Goal: Task Accomplishment & Management: Manage account settings

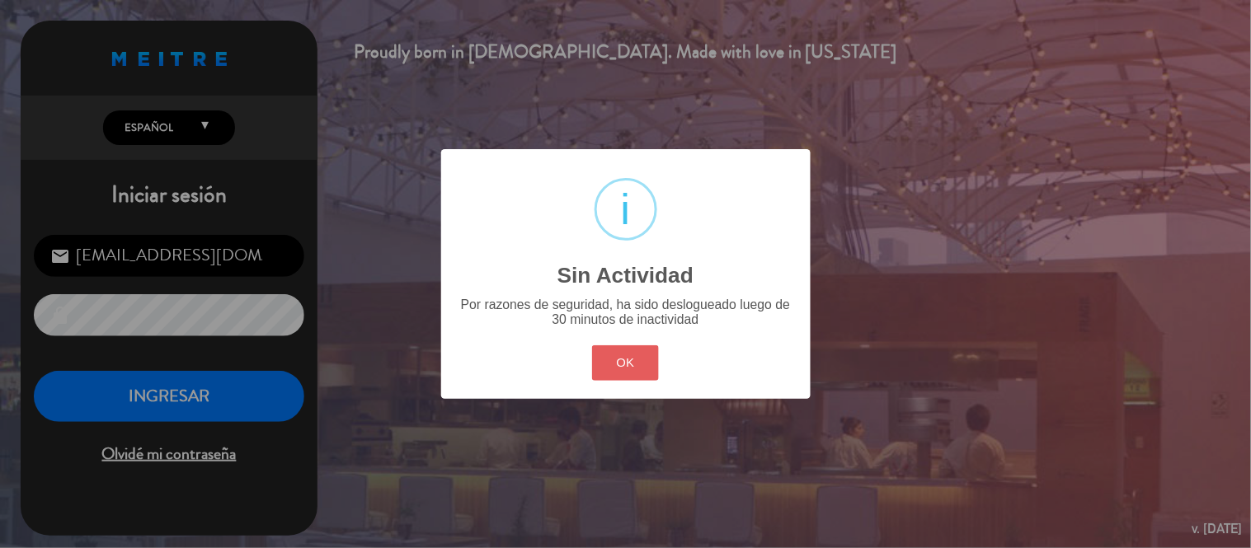
click at [648, 361] on button "OK" at bounding box center [625, 363] width 67 height 35
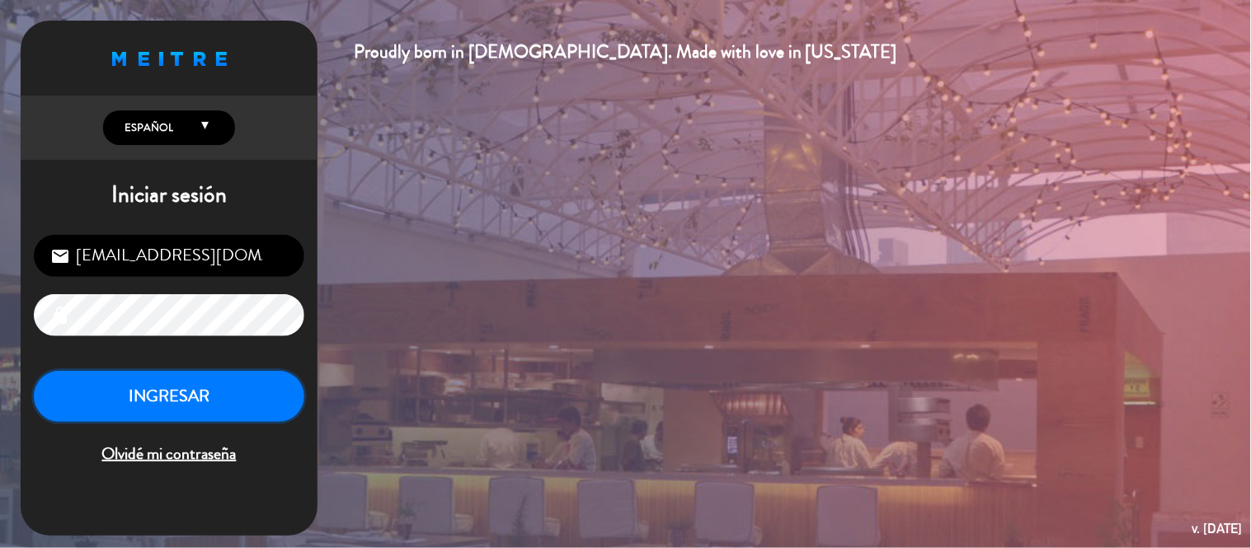
click at [281, 409] on button "INGRESAR" at bounding box center [169, 397] width 270 height 52
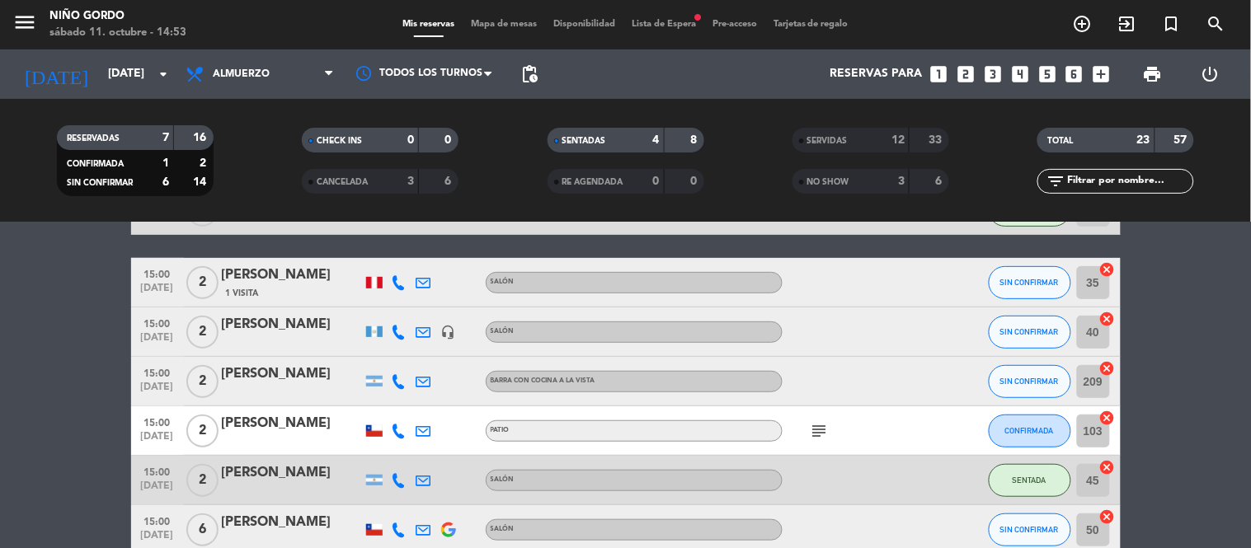
scroll to position [213, 0]
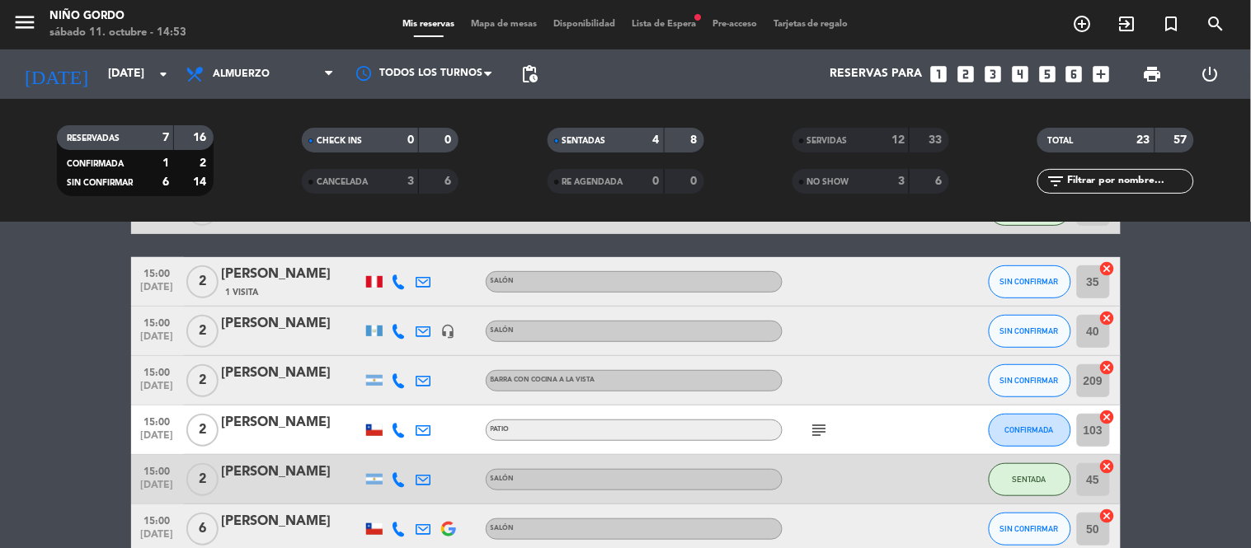
click at [523, 23] on span "Mapa de mesas" at bounding box center [504, 24] width 82 height 9
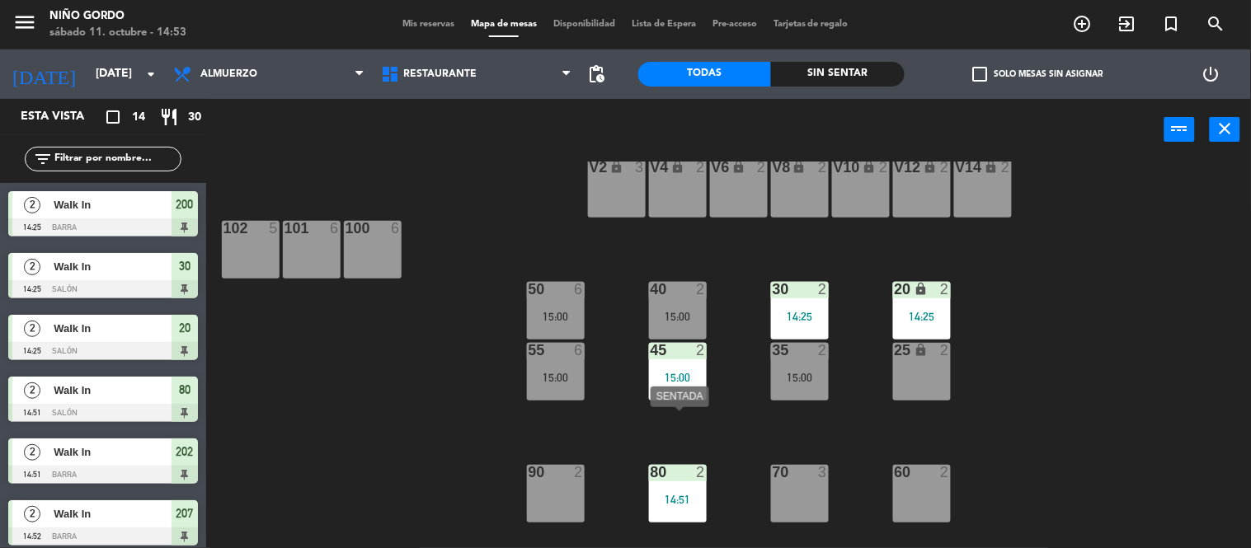
scroll to position [121, 0]
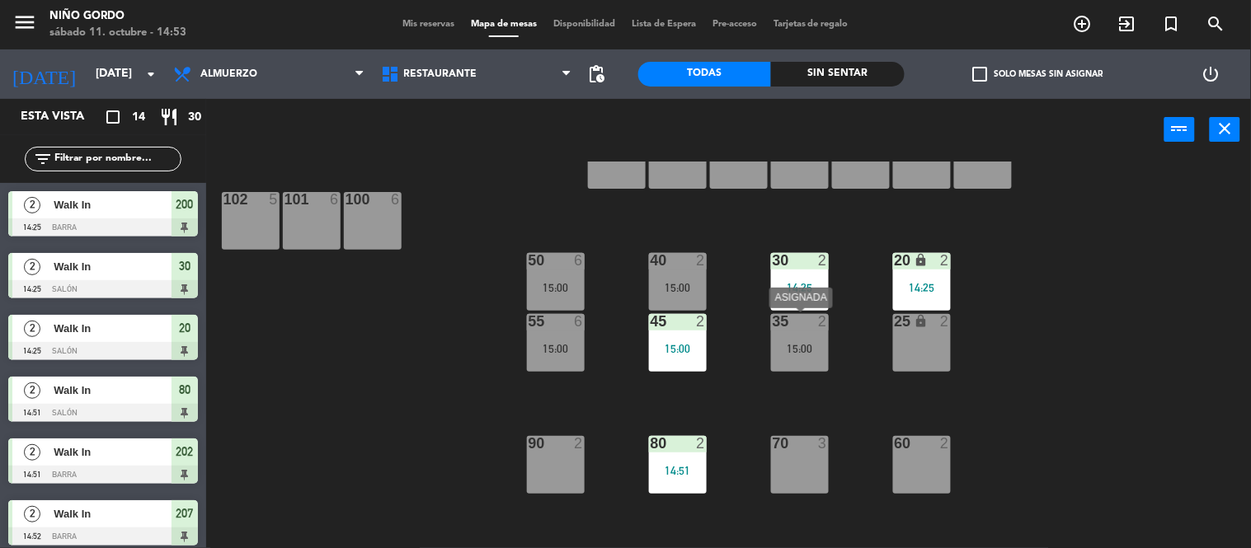
click at [779, 355] on div "35 2 15:00" at bounding box center [800, 343] width 58 height 58
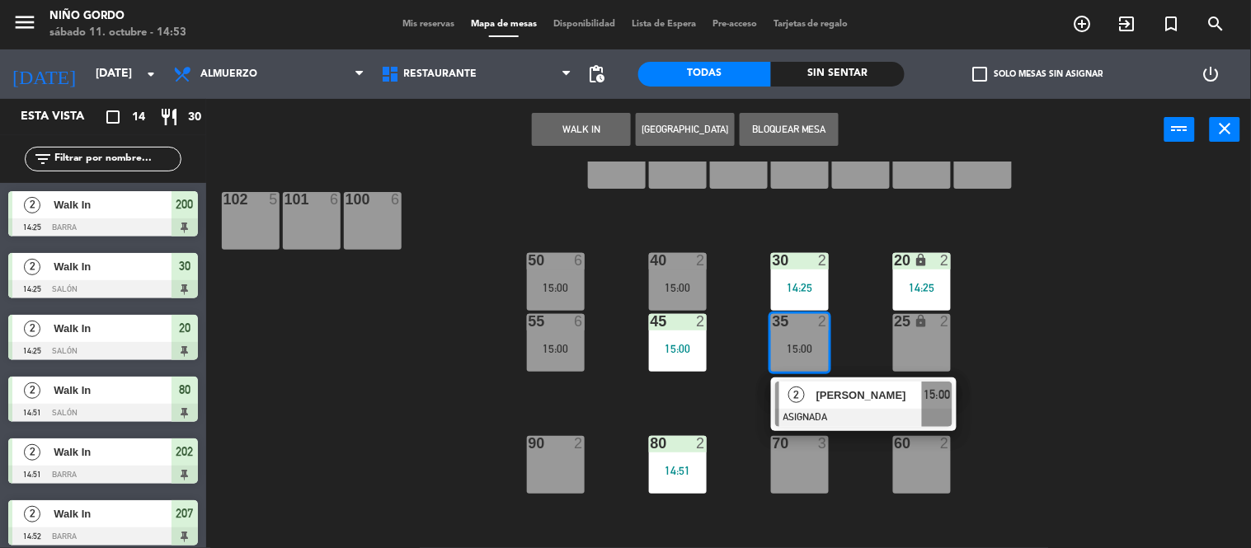
click at [1070, 292] on div "105 lock 5 104 lock 4 103 2 15:00 V1 lock 2 V3 lock 2 V9 lock 2 V5 lock 2 V7 lo…" at bounding box center [735, 356] width 1032 height 388
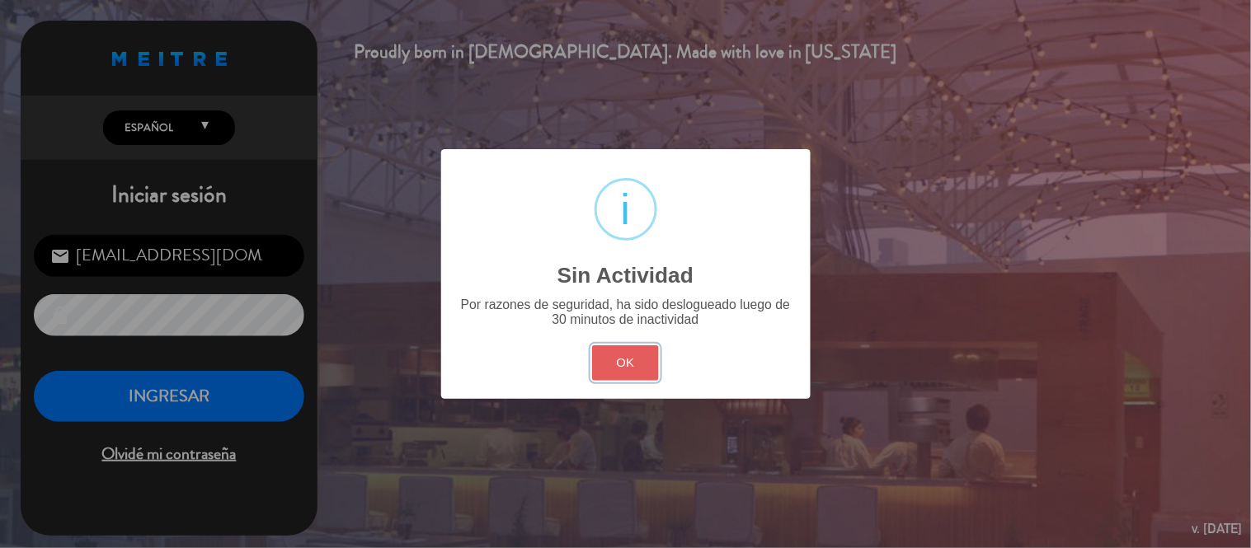
click at [598, 360] on button "OK" at bounding box center [625, 363] width 67 height 35
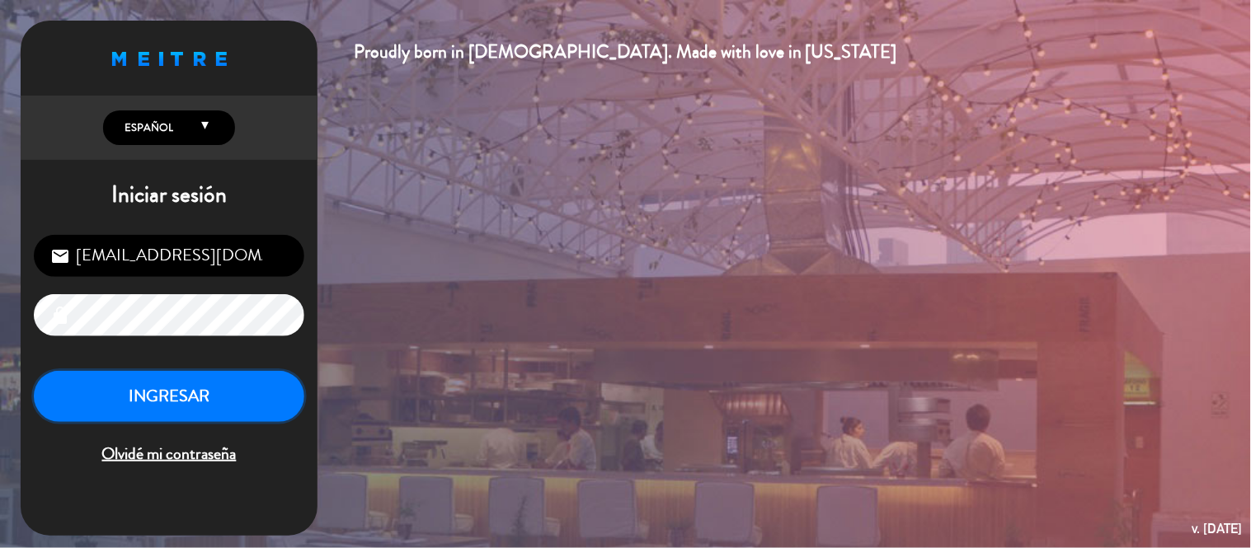
click at [242, 393] on button "INGRESAR" at bounding box center [169, 397] width 270 height 52
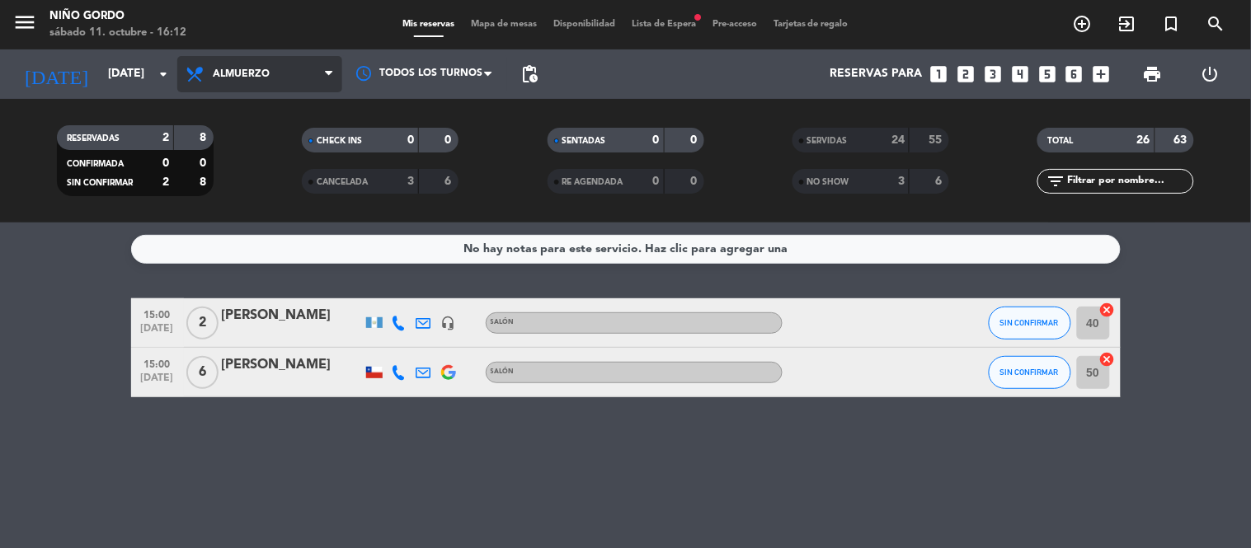
click at [270, 76] on span "Almuerzo" at bounding box center [259, 74] width 165 height 36
click at [277, 180] on div "menu Niño Gordo sábado 11. octubre - 16:12 Mis reservas Mapa de mesas Disponibi…" at bounding box center [625, 111] width 1251 height 223
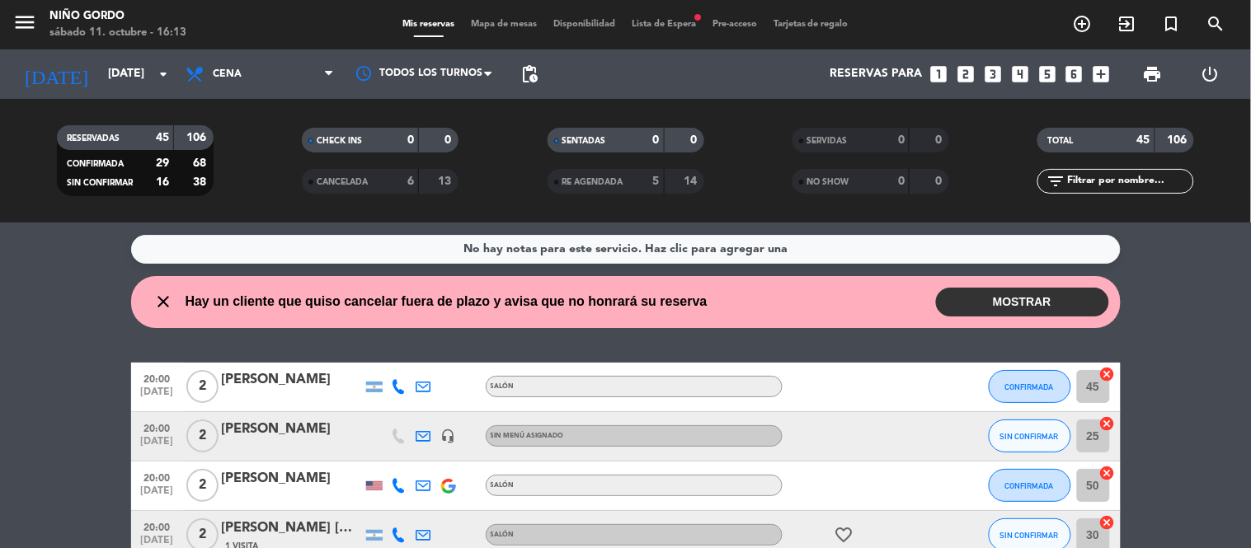
scroll to position [30, 0]
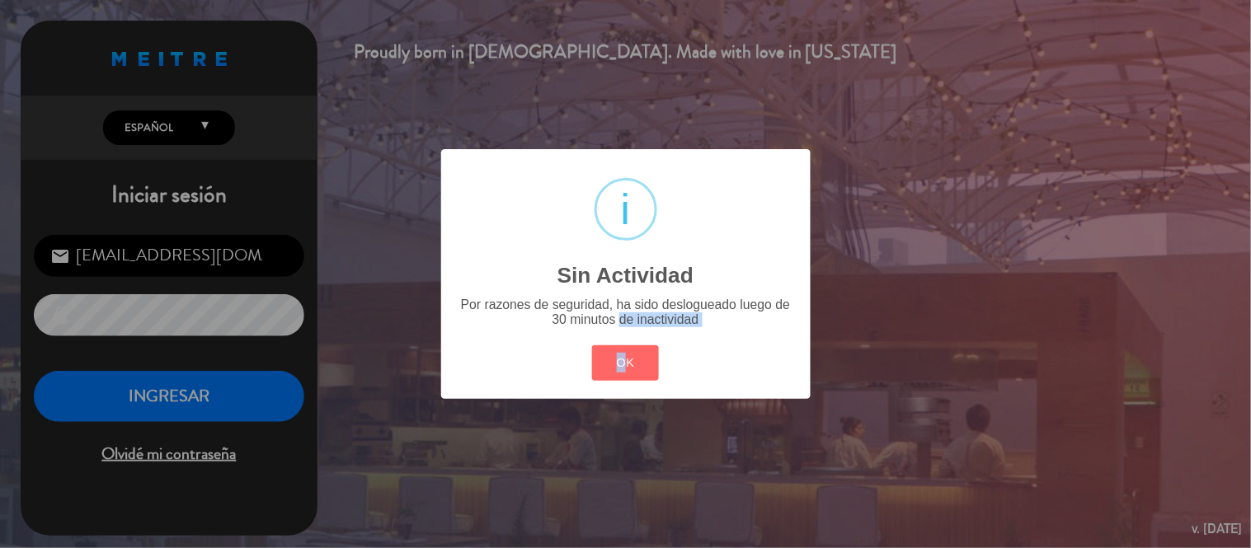
click at [622, 333] on div "? ! i Sin Actividad × Por razones de seguridad, ha sido deslogueado luego de 30…" at bounding box center [625, 273] width 369 height 249
click at [604, 352] on button "OK" at bounding box center [625, 363] width 67 height 35
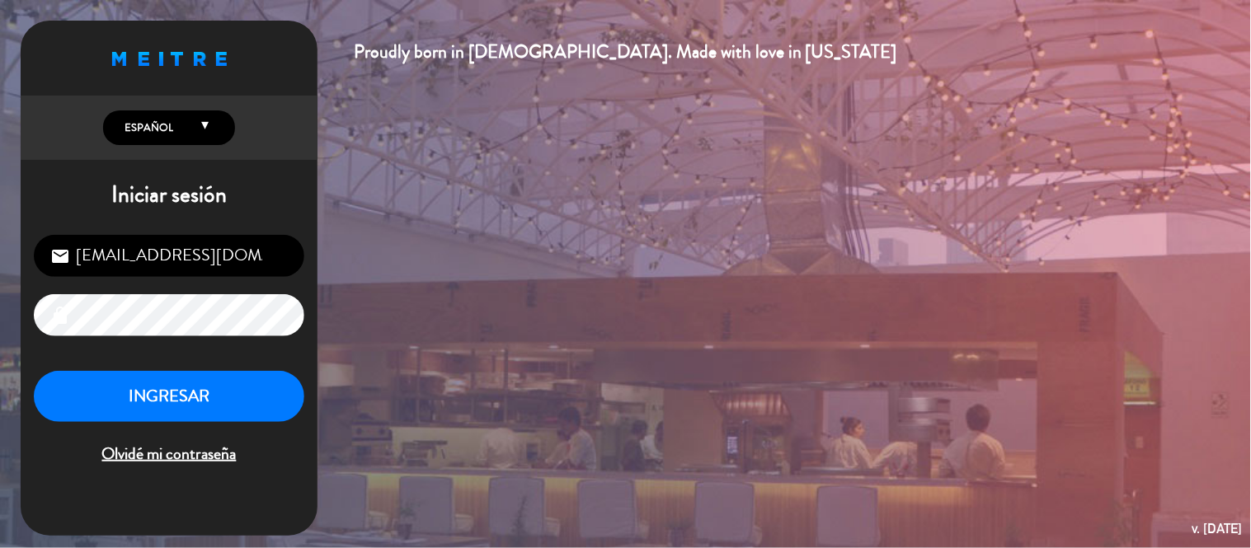
click at [136, 358] on div "[EMAIL_ADDRESS][DOMAIN_NAME] email lock INGRESAR Olvidé mi contraseña" at bounding box center [169, 352] width 297 height 260
click at [125, 454] on span "Olvidé mi contraseña" at bounding box center [169, 454] width 270 height 27
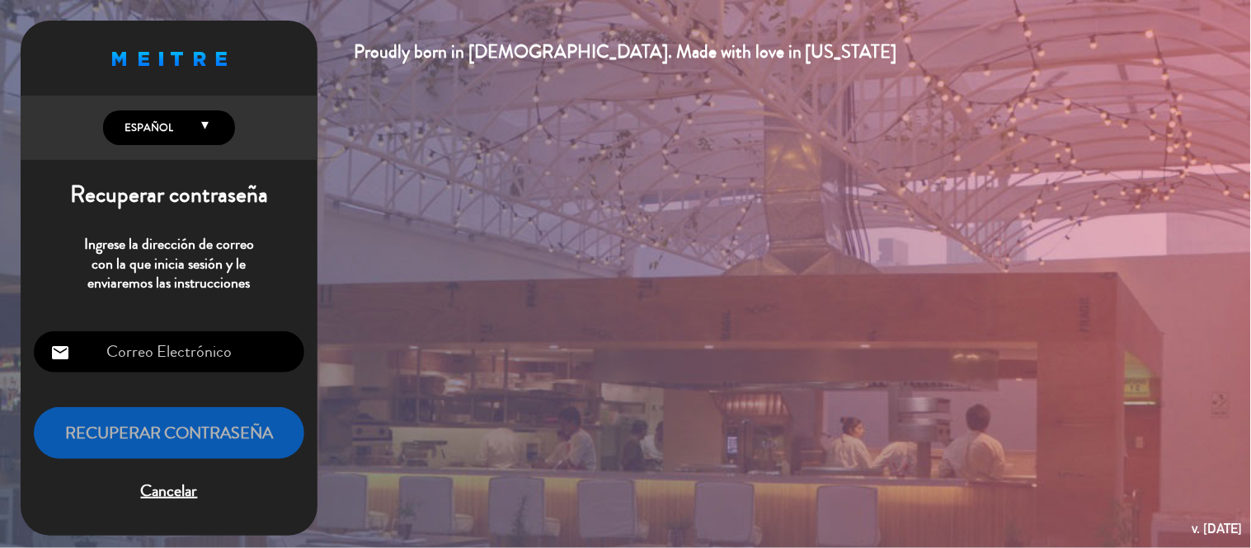
click at [158, 382] on div "email Recuperar contraseña Cancelar" at bounding box center [169, 418] width 297 height 200
click at [179, 490] on span "Cancelar" at bounding box center [169, 491] width 270 height 27
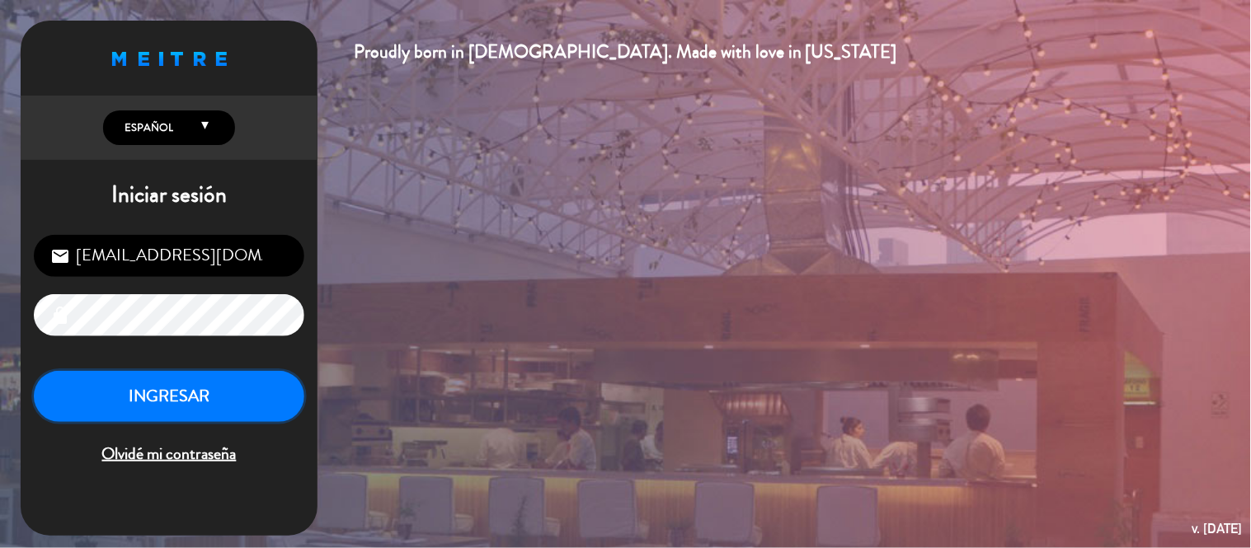
click at [210, 380] on button "INGRESAR" at bounding box center [169, 397] width 270 height 52
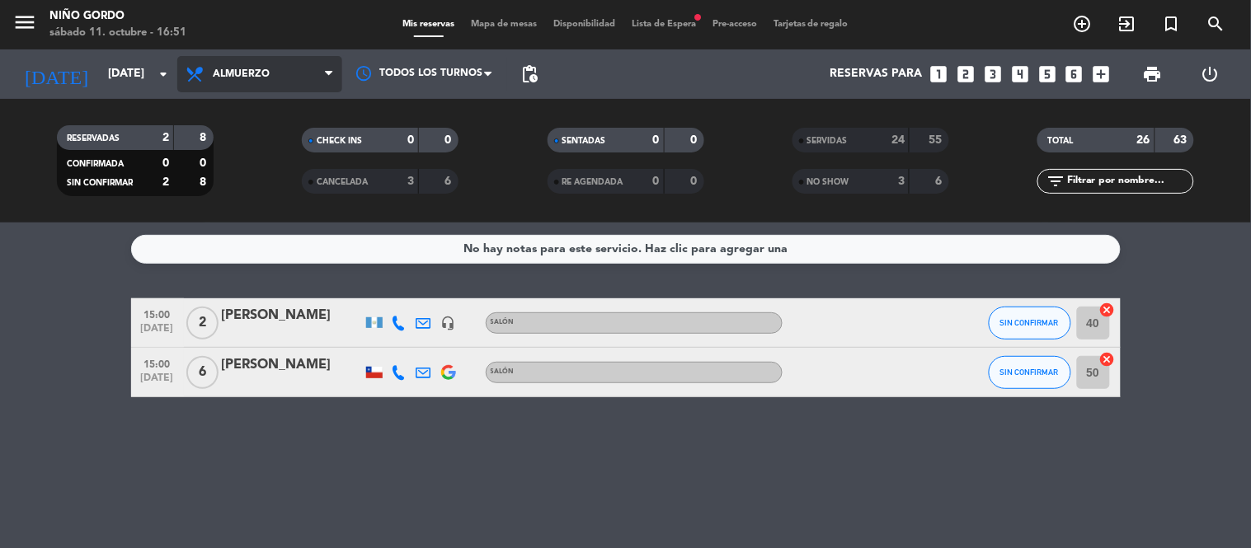
click at [256, 80] on span "Almuerzo" at bounding box center [259, 74] width 165 height 36
click at [289, 176] on div "menu Niño Gordo sábado 11. octubre - 16:51 Mis reservas Mapa de mesas Disponibi…" at bounding box center [625, 111] width 1251 height 223
